Goal: Use online tool/utility: Use online tool/utility

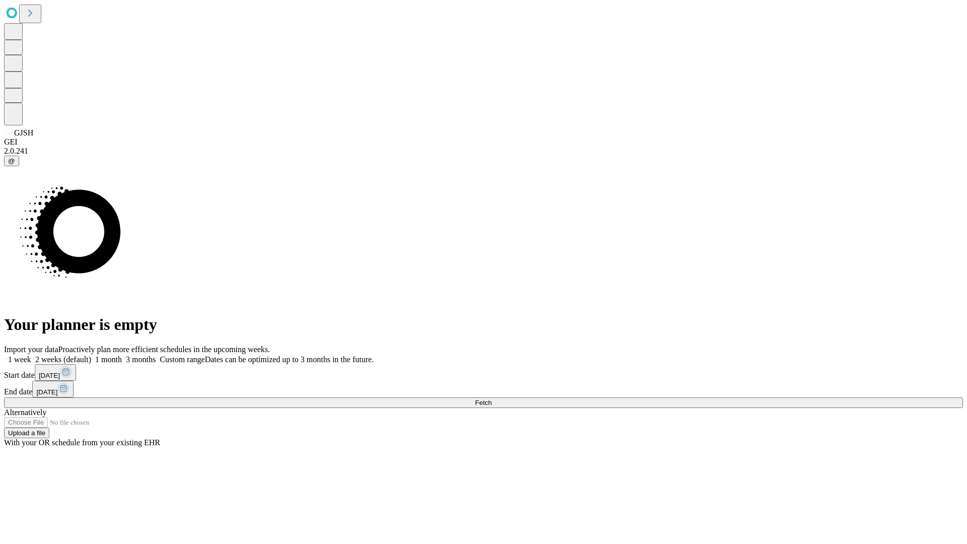
click at [491, 399] on span "Fetch" at bounding box center [483, 403] width 17 height 8
